Goal: Check status: Check status

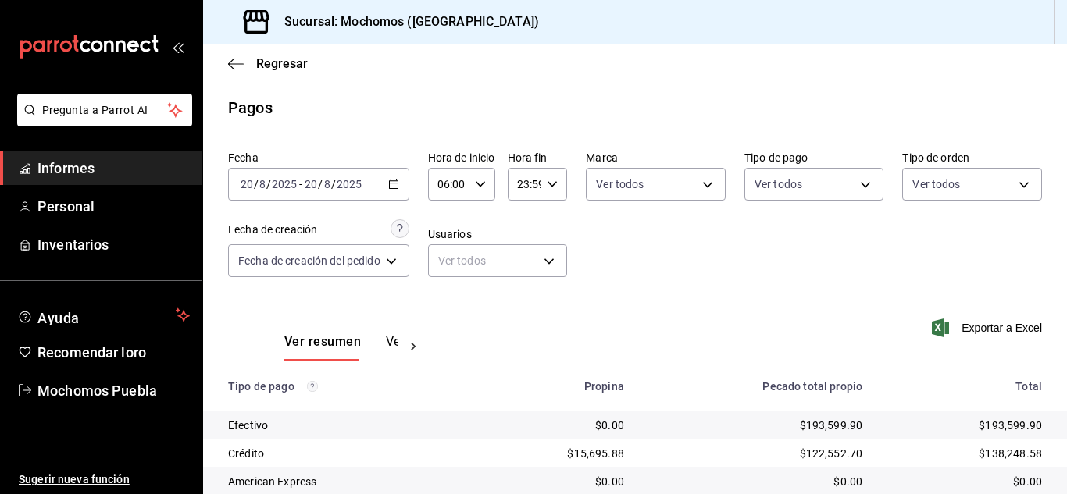
scroll to position [224, 0]
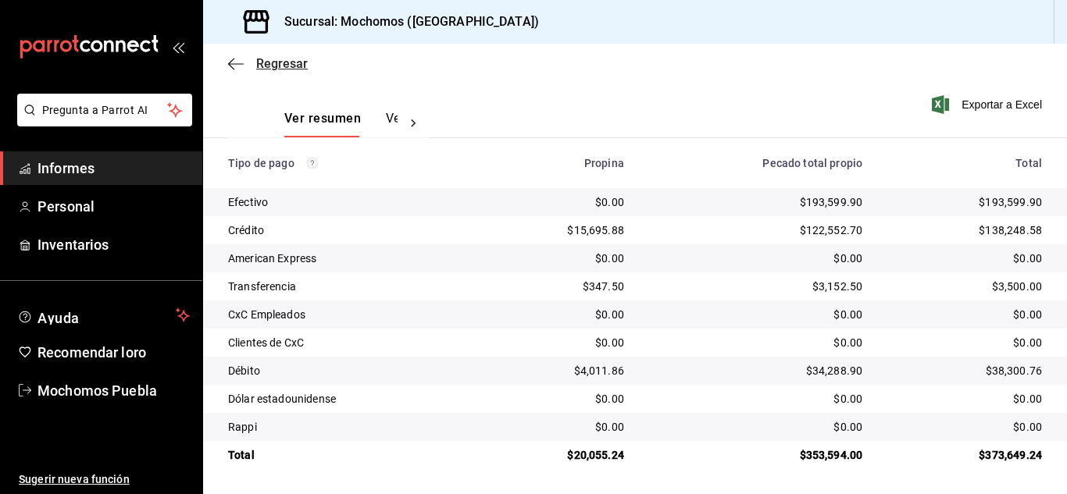
click at [228, 62] on icon "button" at bounding box center [236, 64] width 16 height 14
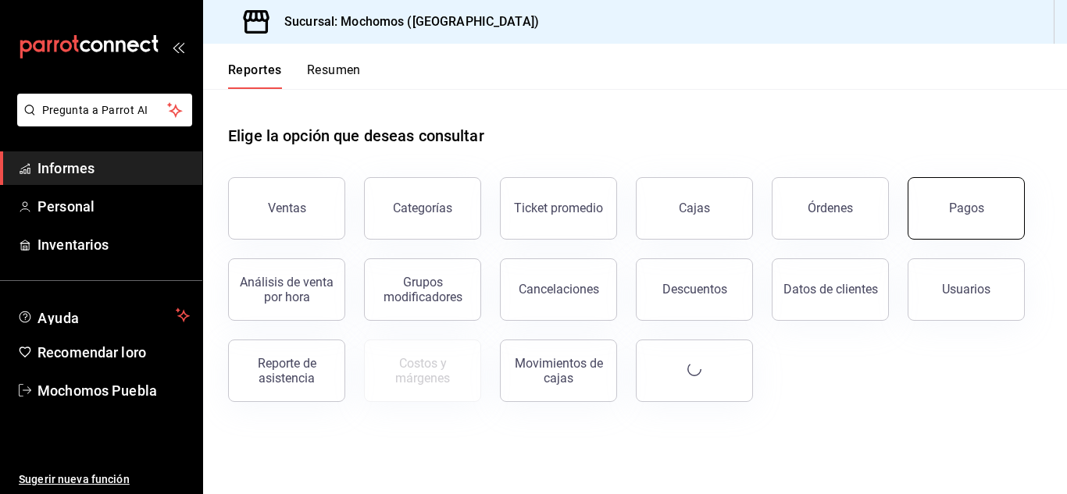
click at [936, 202] on button "Pagos" at bounding box center [965, 208] width 117 height 62
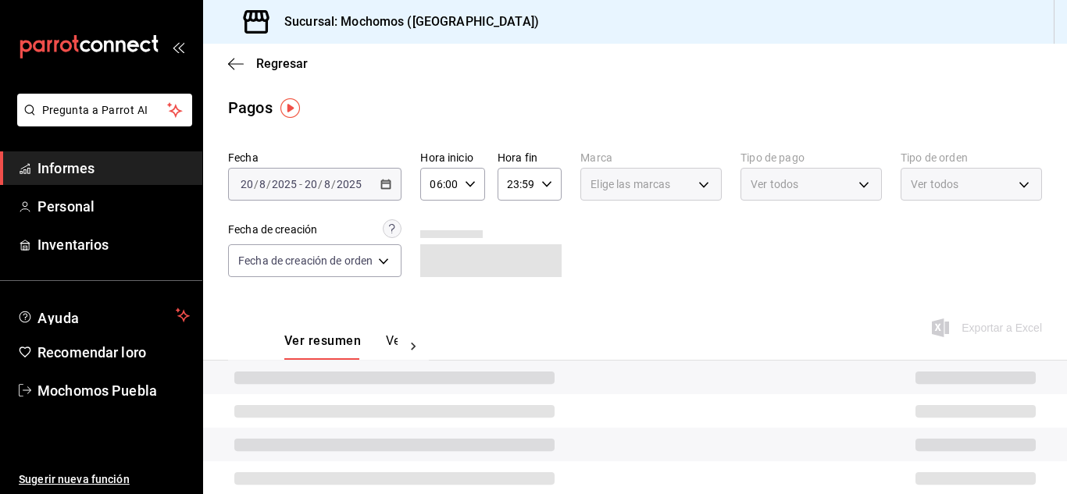
click at [471, 184] on icon "button" at bounding box center [470, 184] width 11 height 11
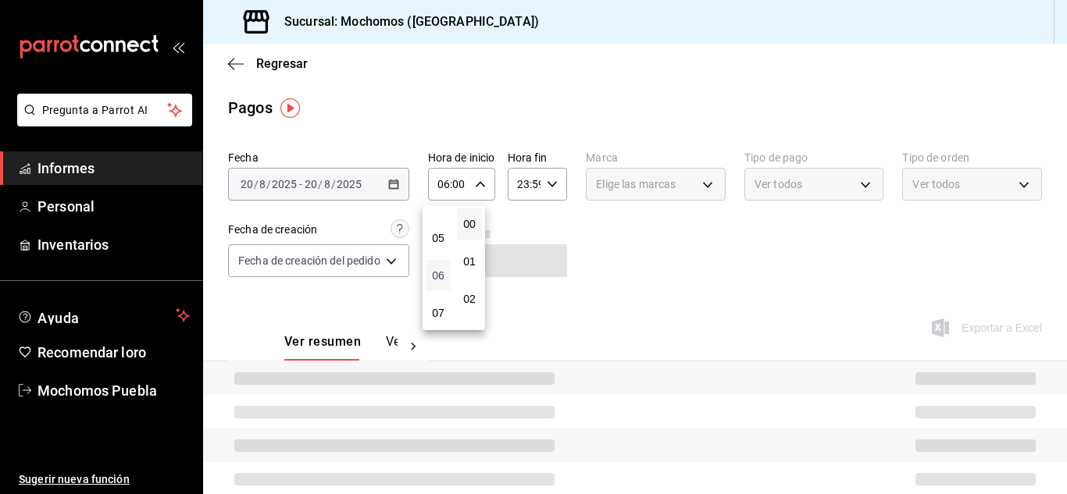
scroll to position [147, 0]
click at [442, 267] on font "05" at bounding box center [438, 264] width 12 height 12
type input "05:00"
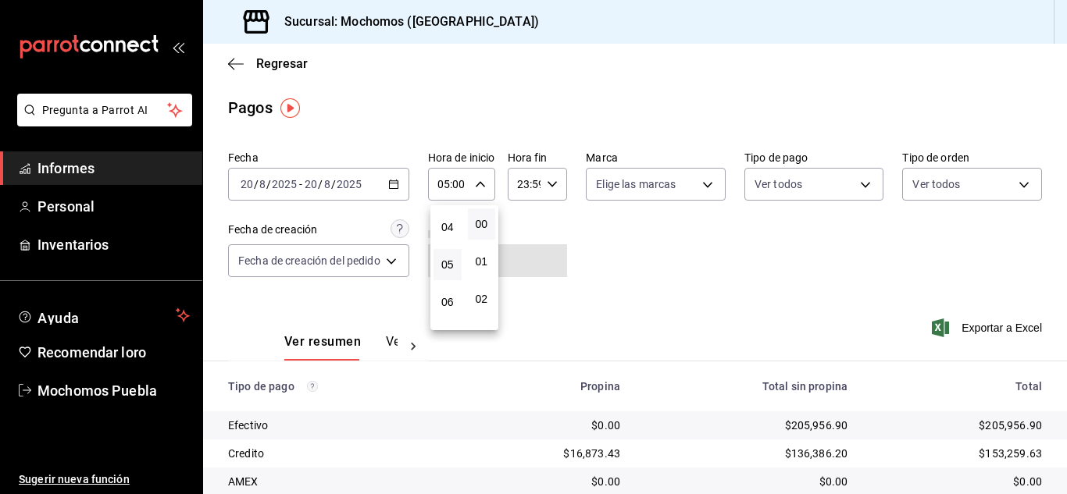
click at [658, 263] on div at bounding box center [533, 247] width 1067 height 494
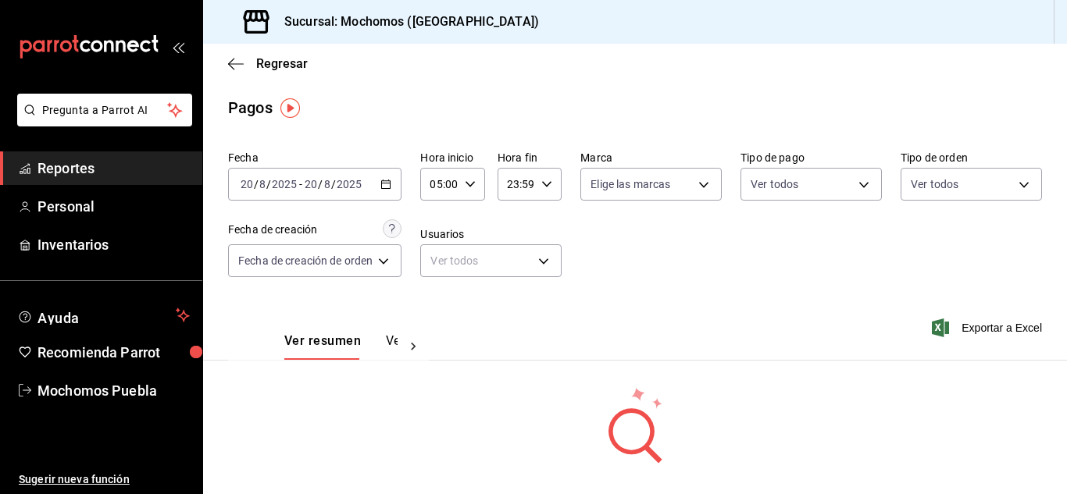
click at [237, 71] on div "Regresar" at bounding box center [635, 64] width 864 height 40
click at [241, 62] on icon "button" at bounding box center [236, 64] width 16 height 14
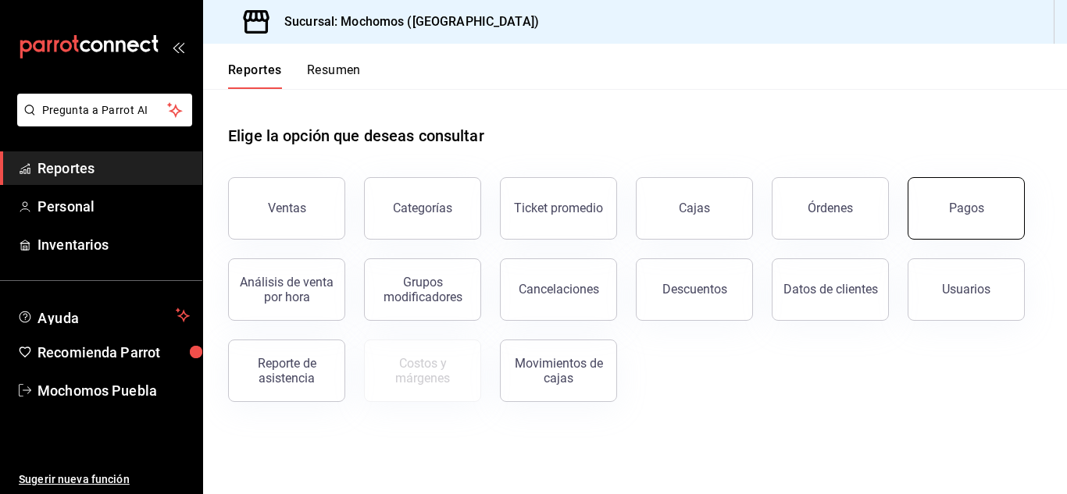
click at [948, 219] on button "Pagos" at bounding box center [965, 208] width 117 height 62
